Goal: Transaction & Acquisition: Purchase product/service

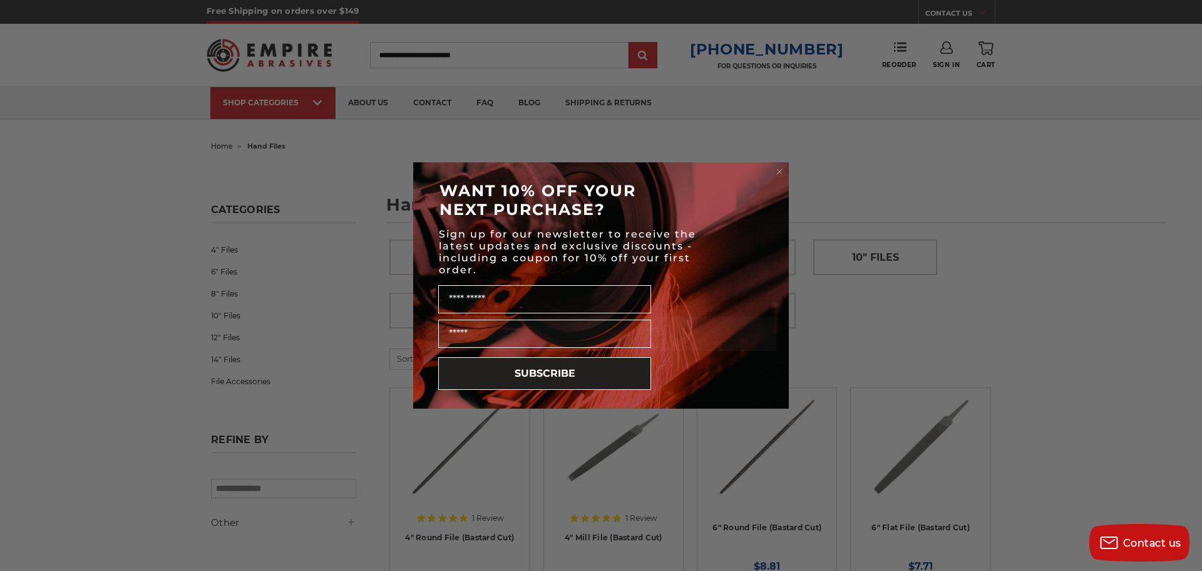
click at [451, 51] on div "Close dialog WANT 10% OFF YOUR NEXT PURCHASE? Sign up for our newsletter to rec…" at bounding box center [601, 285] width 1202 height 571
click at [777, 168] on circle "Close dialog" at bounding box center [780, 172] width 12 height 12
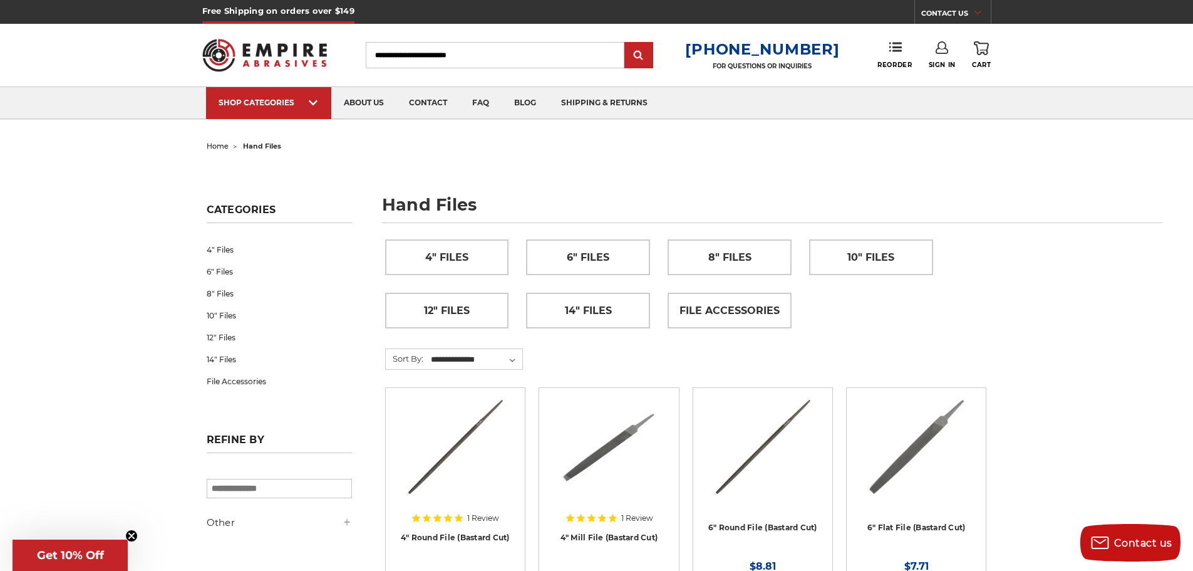
click at [456, 56] on input "Search" at bounding box center [495, 55] width 259 height 26
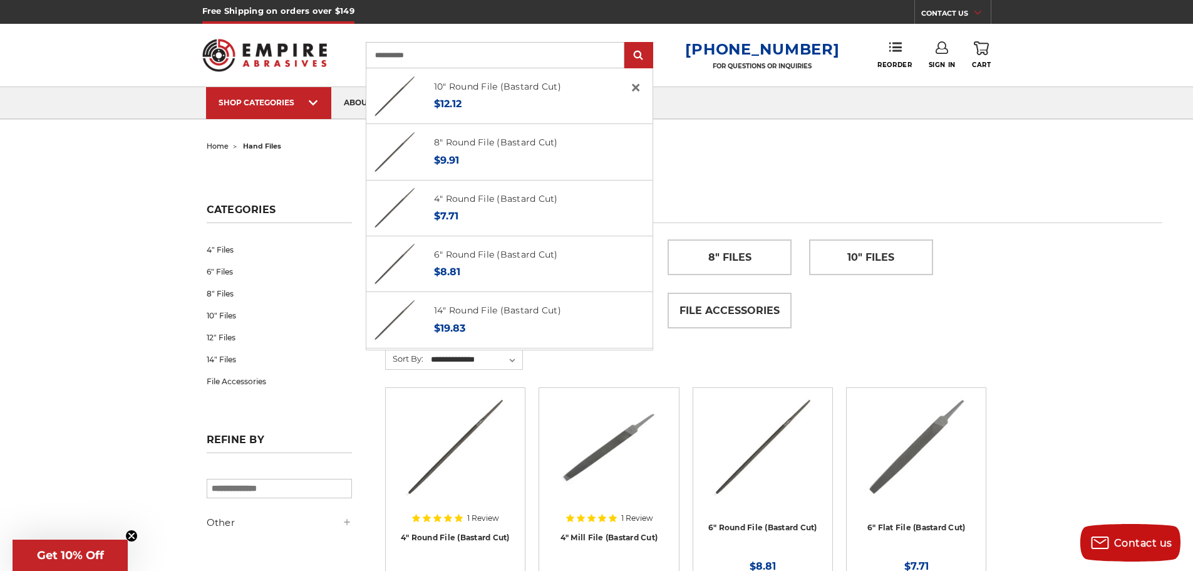
type input "**********"
click at [626, 43] on input "submit" at bounding box center [638, 55] width 25 height 25
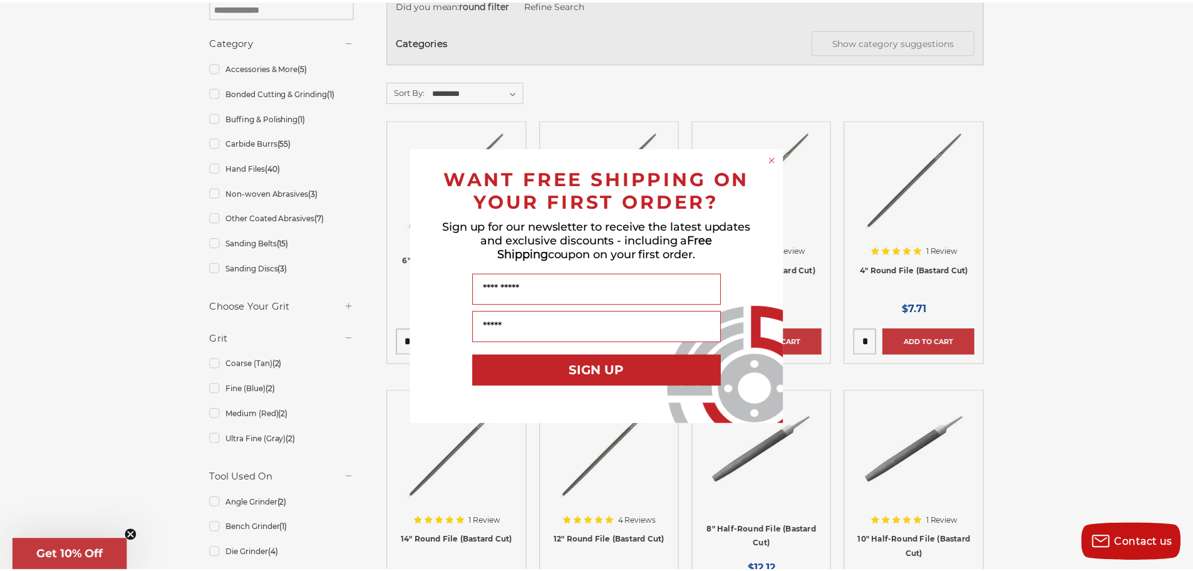
scroll to position [251, 0]
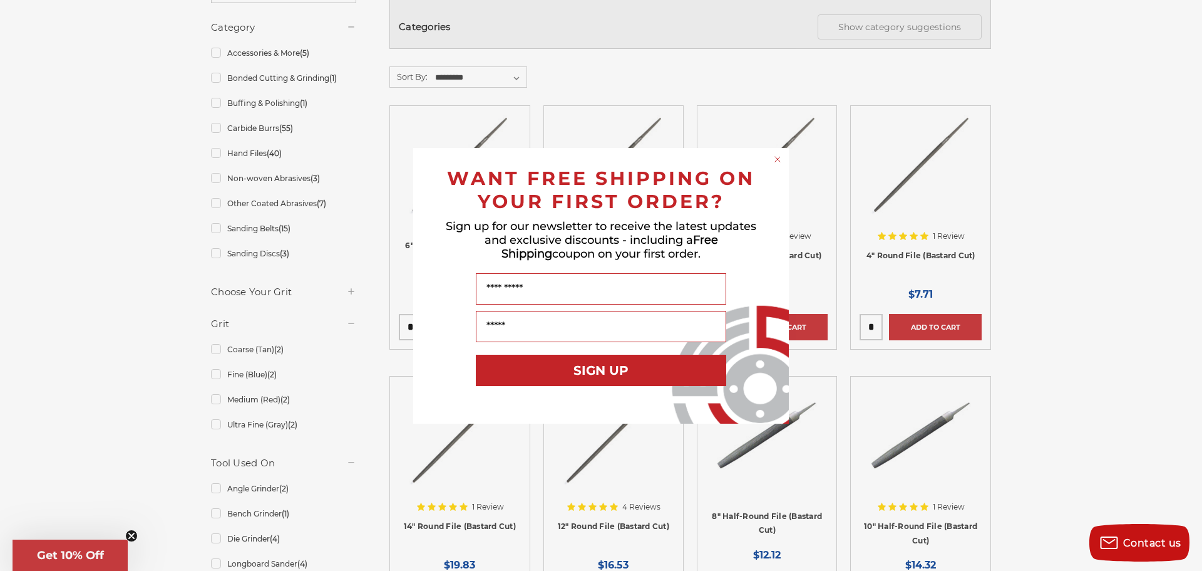
click at [777, 156] on circle "Close dialog" at bounding box center [778, 159] width 12 height 12
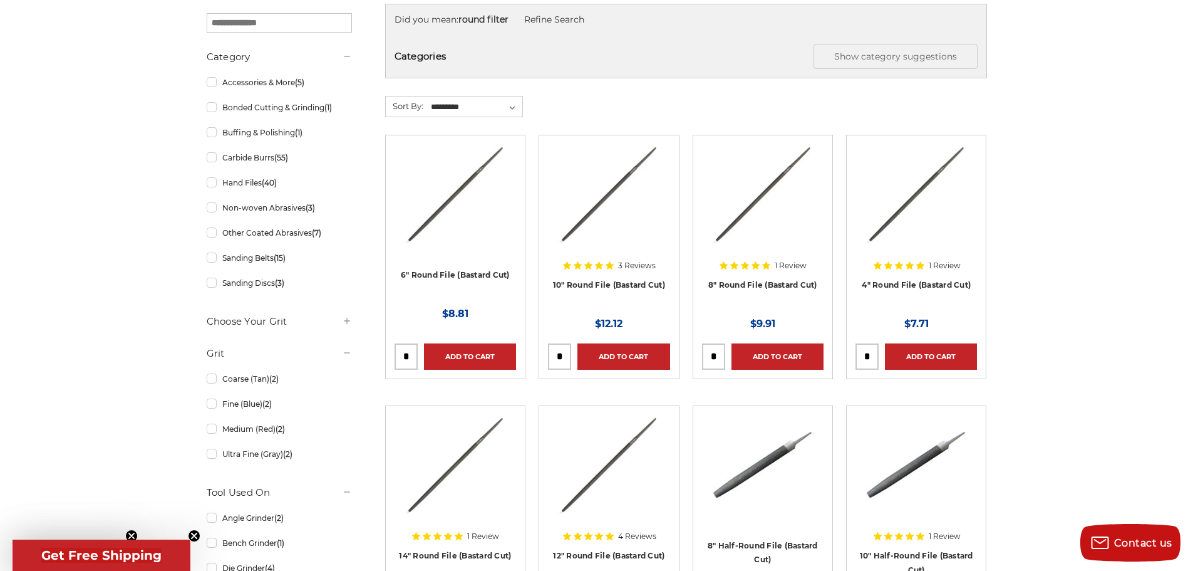
scroll to position [188, 0]
